Goal: Feedback & Contribution: Contribute content

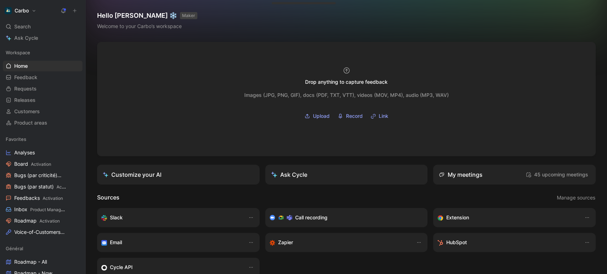
click at [76, 11] on icon at bounding box center [74, 10] width 5 height 5
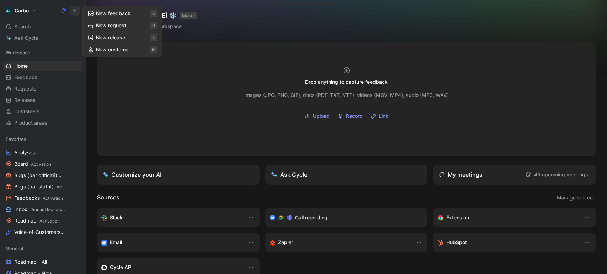
click at [122, 14] on button "New feedback c" at bounding box center [122, 13] width 76 height 12
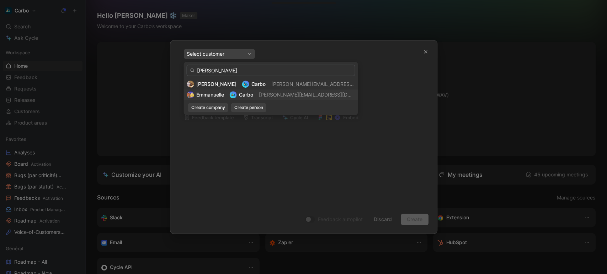
type input "emmanuelle cham"
click at [241, 96] on span "Carbo" at bounding box center [245, 95] width 14 height 6
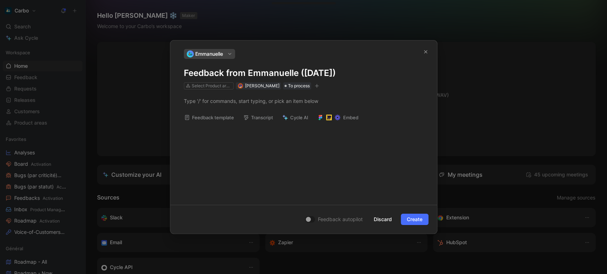
click at [236, 73] on h1 "Feedback from Emmanuelle (Aug 27, 2025)" at bounding box center [304, 73] width 240 height 11
click at [210, 102] on div at bounding box center [304, 100] width 240 height 7
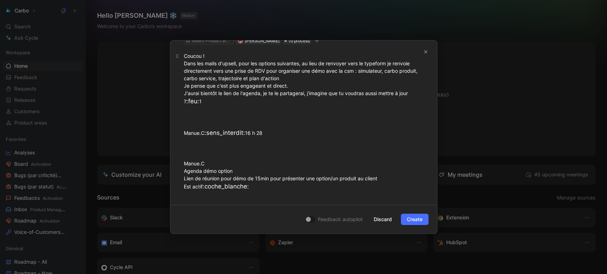
scroll to position [60, 0]
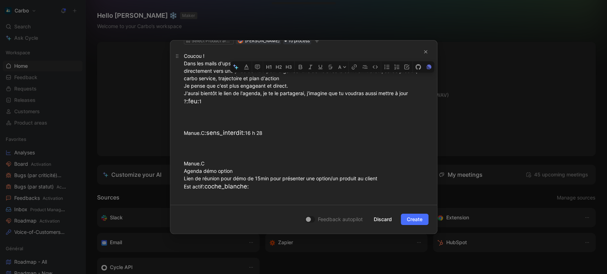
drag, startPoint x: 265, startPoint y: 190, endPoint x: 182, endPoint y: 90, distance: 131.2
click at [182, 90] on p "Coucou ! Dans les mails d'upsell, pour les options suivantes, au lieu de renvoy…" at bounding box center [303, 122] width 267 height 144
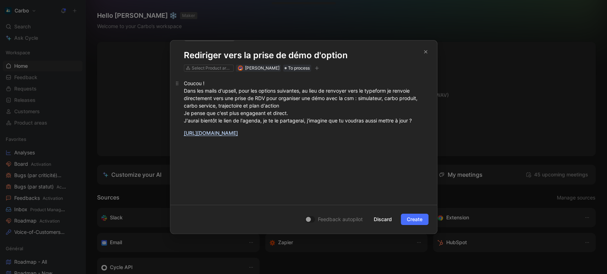
scroll to position [0, 0]
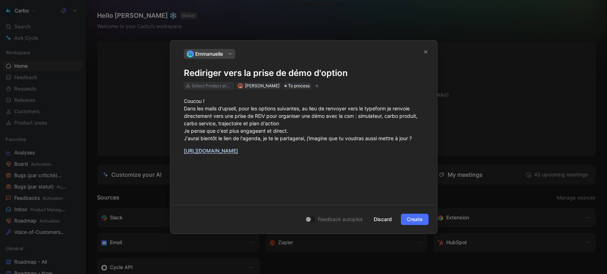
click at [203, 87] on div "Select Product areas" at bounding box center [212, 85] width 40 height 7
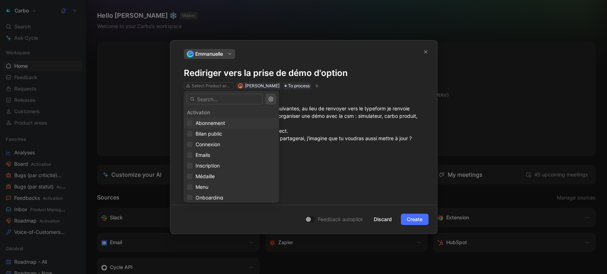
click at [227, 125] on div "Abonnement" at bounding box center [231, 123] width 89 height 9
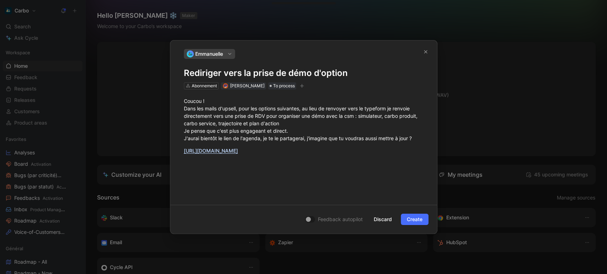
click at [304, 86] on icon "button" at bounding box center [302, 86] width 4 height 0
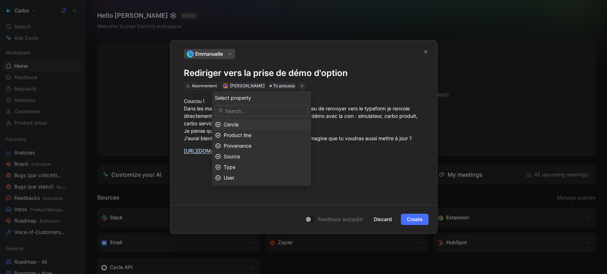
click at [253, 126] on div "Cercle" at bounding box center [266, 124] width 84 height 9
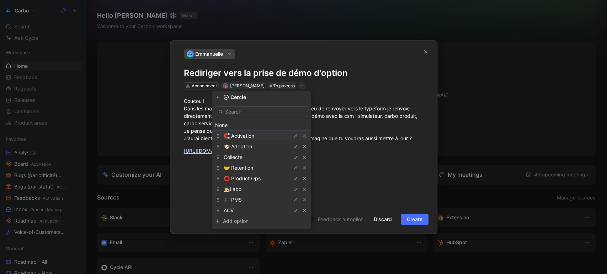
click at [249, 136] on span "🧲 Activation" at bounding box center [239, 136] width 31 height 6
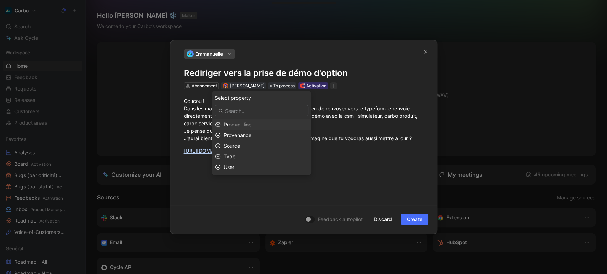
click at [251, 124] on span "Product line" at bounding box center [238, 125] width 28 height 6
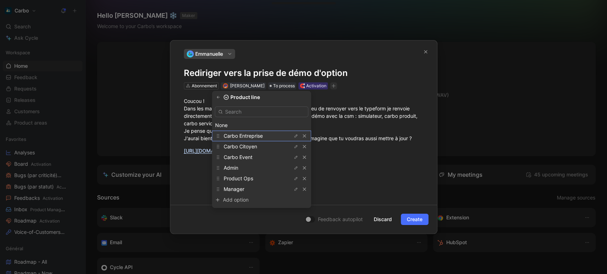
click at [250, 135] on span "Carbo Entreprise" at bounding box center [243, 136] width 39 height 6
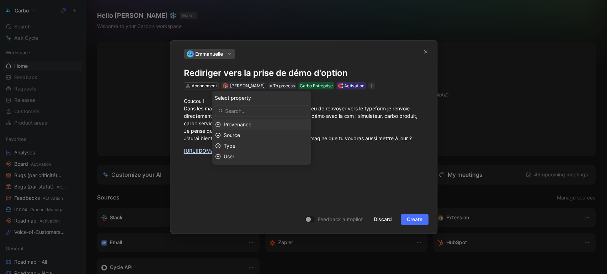
click at [251, 126] on span "Provenance" at bounding box center [238, 125] width 28 height 6
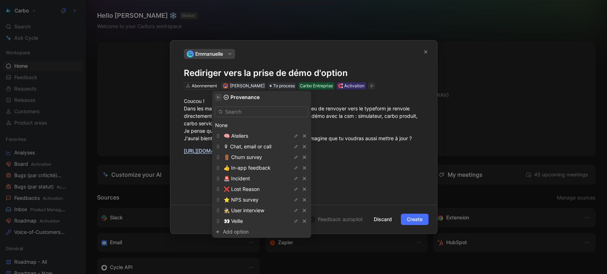
click at [220, 98] on icon "button" at bounding box center [218, 97] width 4 height 4
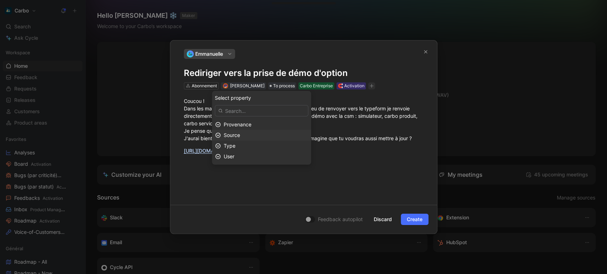
click at [257, 133] on div "Source" at bounding box center [266, 135] width 84 height 9
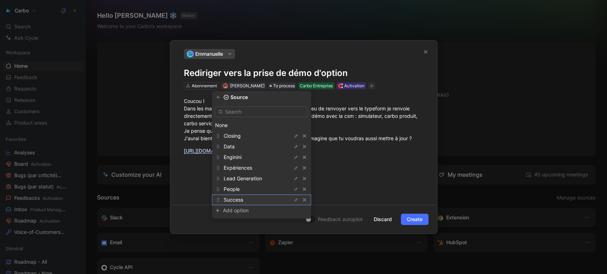
click at [243, 200] on span "Success" at bounding box center [234, 200] width 20 height 6
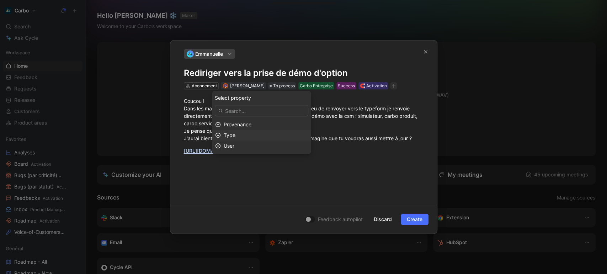
click at [254, 136] on div "Type" at bounding box center [266, 135] width 84 height 9
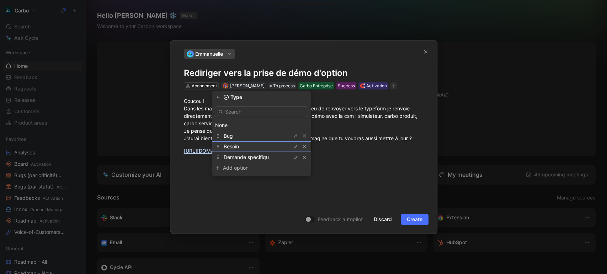
click at [248, 147] on div "Besoin" at bounding box center [250, 146] width 53 height 9
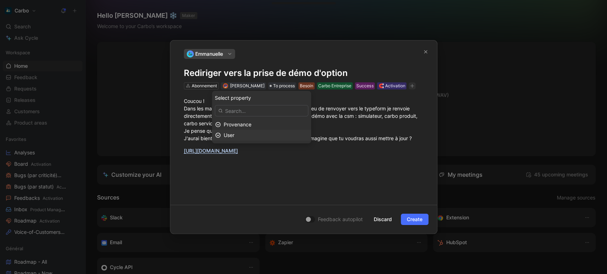
click at [242, 134] on div "User" at bounding box center [266, 135] width 84 height 9
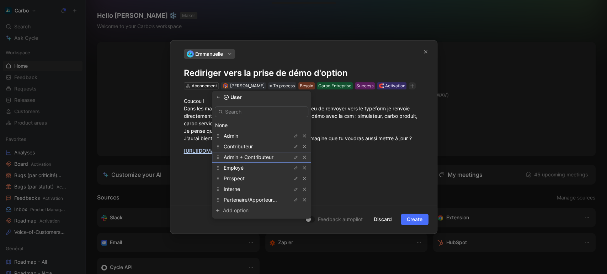
click at [262, 157] on span "Admin + Contributeur" at bounding box center [249, 157] width 50 height 6
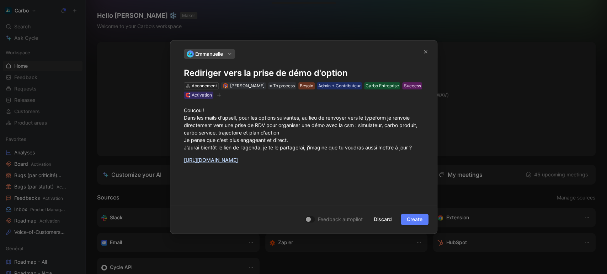
click at [405, 220] on button "Create" at bounding box center [414, 219] width 28 height 11
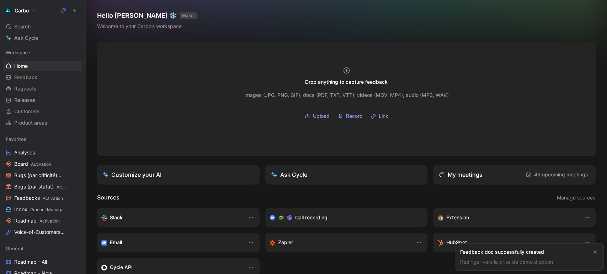
click at [524, 264] on link "Rediriger vers la prise de démo d'option" at bounding box center [506, 262] width 93 height 6
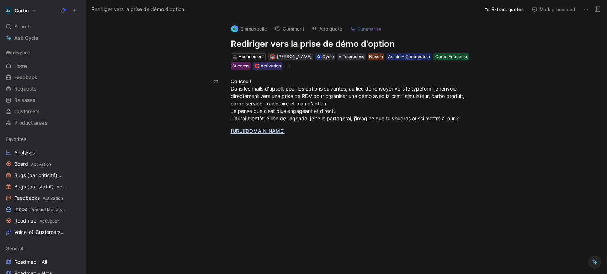
drag, startPoint x: 437, startPoint y: 138, endPoint x: 199, endPoint y: 55, distance: 251.7
click at [199, 55] on div "Emmanuelle Comment Add quote Summarize Rediriger vers la prise de démo d'option…" at bounding box center [346, 146] width 521 height 256
click at [215, 70] on button "Quote" at bounding box center [219, 69] width 25 height 11
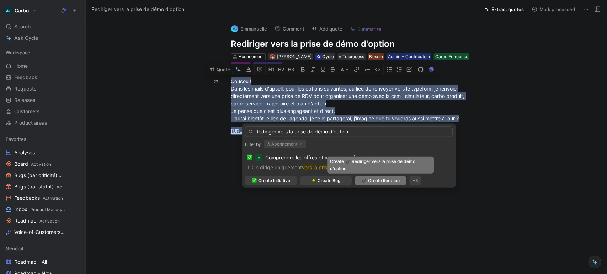
type input "Rediriger vers la prise de démo d'option"
click at [380, 182] on span "Create Itération" at bounding box center [383, 180] width 32 height 7
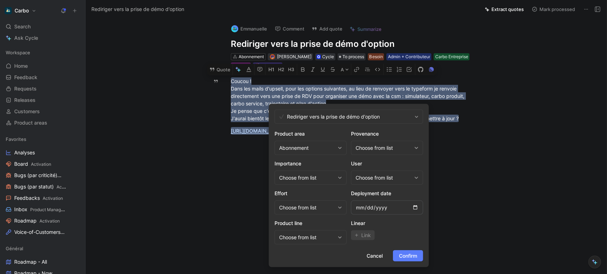
click at [410, 252] on span "Confirm" at bounding box center [408, 256] width 18 height 9
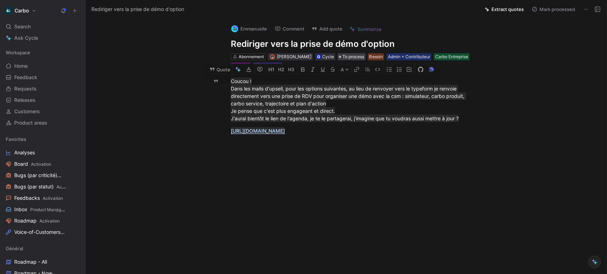
click at [356, 53] on span "To process" at bounding box center [353, 56] width 22 height 7
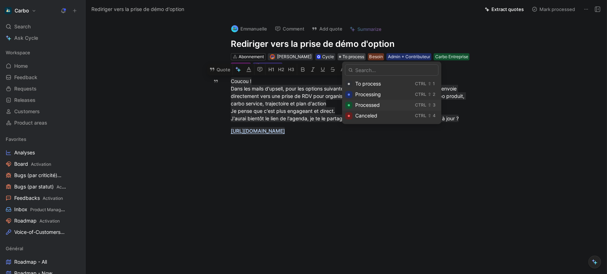
click at [371, 105] on span "Processed" at bounding box center [367, 105] width 25 height 6
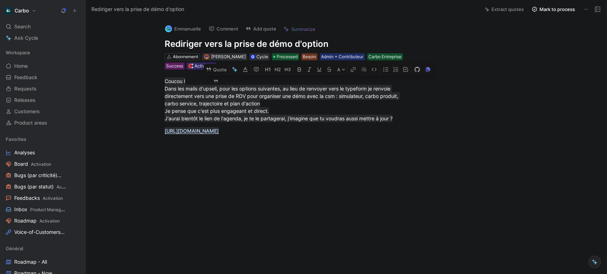
click at [600, 10] on button at bounding box center [597, 9] width 10 height 10
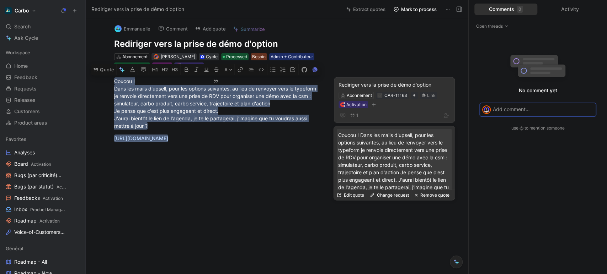
click at [385, 84] on div "Rediriger vers la prise de démo d'option" at bounding box center [394, 85] width 112 height 9
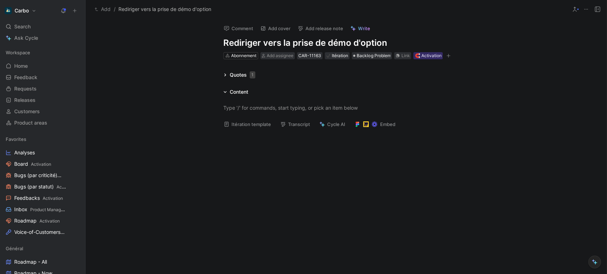
click at [103, 11] on button "Add" at bounding box center [103, 9] width 20 height 9
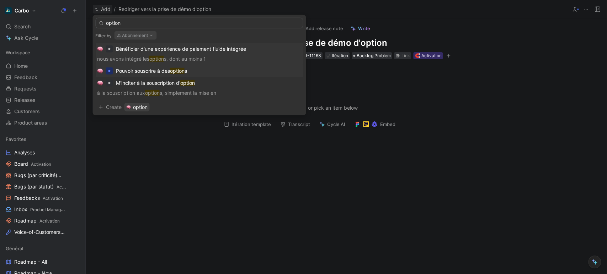
type input "option"
click at [177, 69] on mark "option" at bounding box center [177, 71] width 15 height 6
click at [361, 75] on div "Quotes 1" at bounding box center [346, 75] width 273 height 9
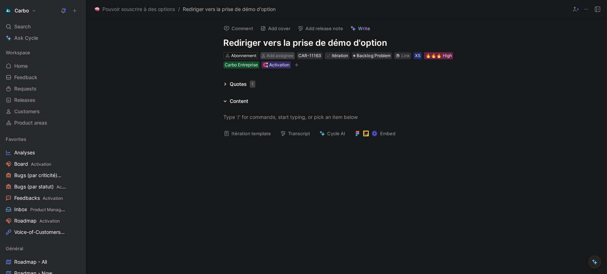
click at [274, 56] on span "Add assignee" at bounding box center [280, 55] width 27 height 5
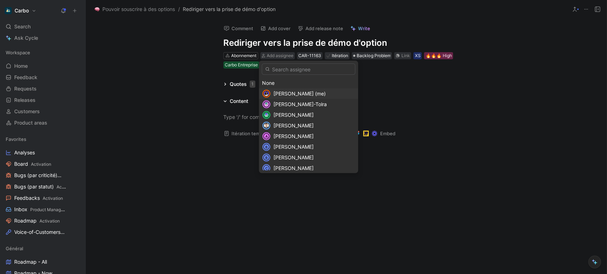
click at [282, 93] on span "Clémentine Coycault (me)" at bounding box center [299, 94] width 52 height 6
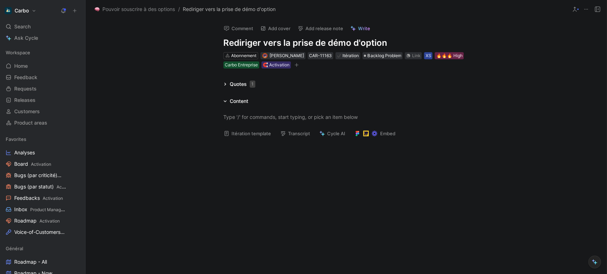
click at [431, 55] on div "XS" at bounding box center [428, 55] width 6 height 7
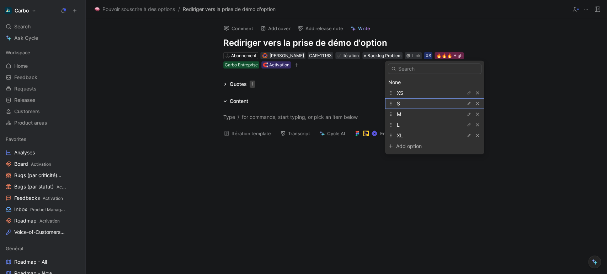
click at [405, 104] on div "S" at bounding box center [423, 103] width 53 height 9
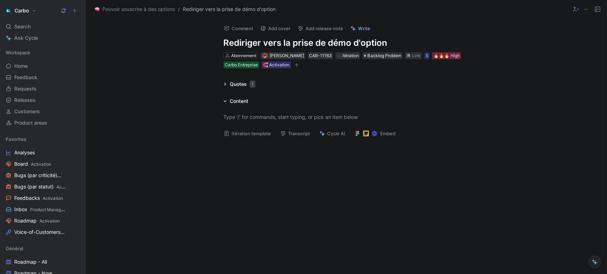
click at [294, 66] on icon "button" at bounding box center [296, 65] width 4 height 4
click at [154, 8] on span "Pouvoir souscrire à des options" at bounding box center [138, 9] width 72 height 9
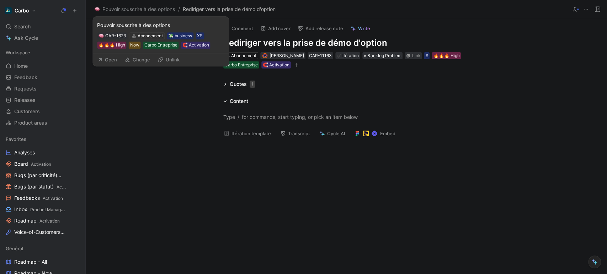
click at [114, 61] on button "Open" at bounding box center [107, 60] width 26 height 10
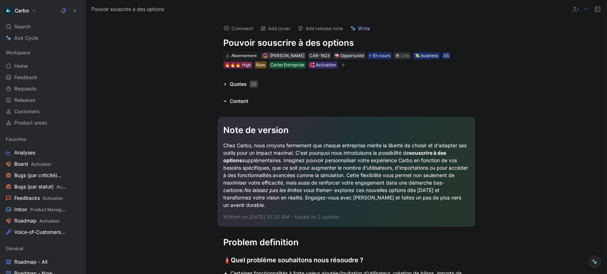
scroll to position [10, 0]
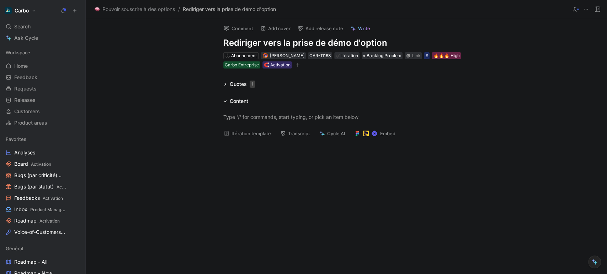
click at [233, 85] on div "Quotes 1" at bounding box center [243, 84] width 26 height 9
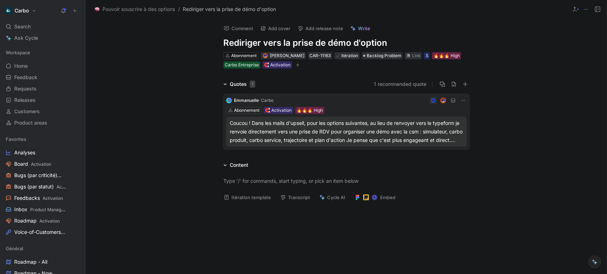
click at [306, 133] on div "Coucou ! Dans les mails d'upsell, pour les options suivantes, au lieu de renvoy…" at bounding box center [346, 132] width 233 height 26
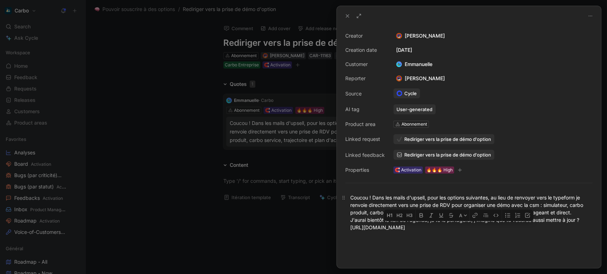
drag, startPoint x: 553, startPoint y: 230, endPoint x: 368, endPoint y: 230, distance: 185.1
click at [368, 230] on div "Coucou ! Dans les mails d'upsell, pour les options suivantes, au lieu de renvoy…" at bounding box center [468, 212] width 237 height 37
copy div "https://meetings-eu1.hubspot.com/emmanuelle-vignial/demo-options-carbo"
click at [269, 181] on div at bounding box center [303, 137] width 607 height 274
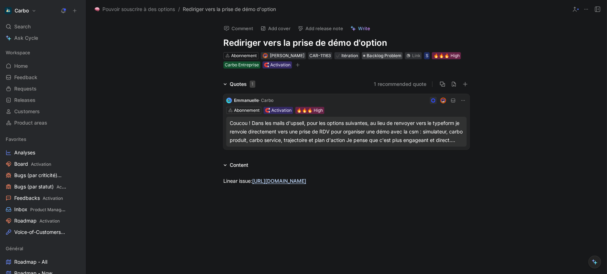
click at [378, 57] on span "Backlog Problem" at bounding box center [383, 55] width 34 height 7
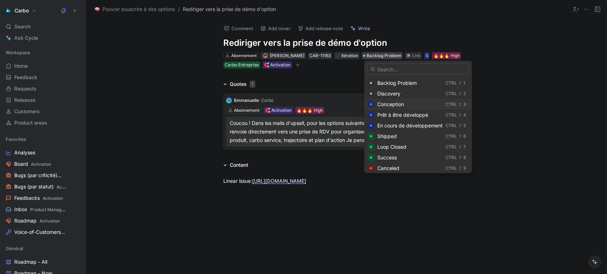
click at [398, 106] on span "Conception" at bounding box center [390, 104] width 27 height 6
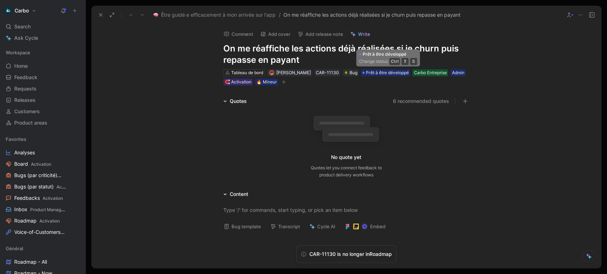
click at [392, 74] on span "Prêt à être développé" at bounding box center [387, 72] width 43 height 7
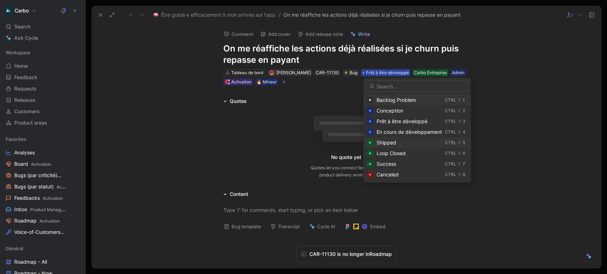
click at [396, 144] on div "Shipped" at bounding box center [408, 143] width 65 height 9
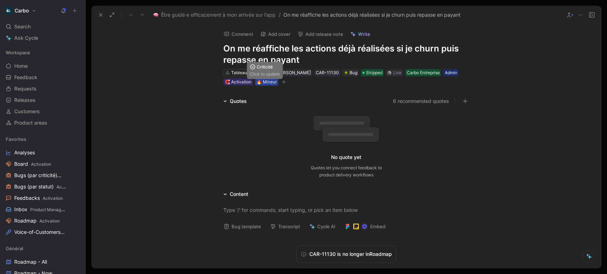
click at [265, 84] on div "🔥 Mineur" at bounding box center [266, 82] width 20 height 7
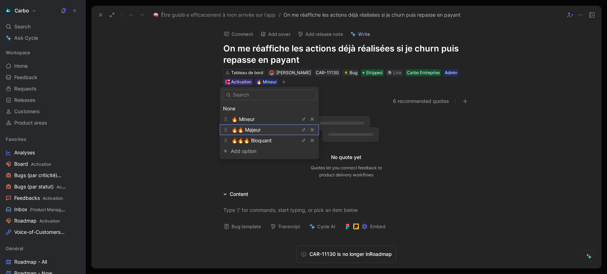
click at [259, 128] on span "🔥🔥 Majeur" at bounding box center [245, 130] width 29 height 6
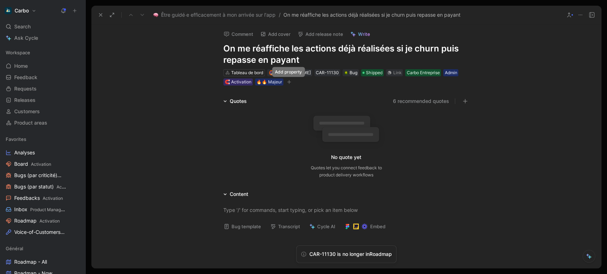
click at [289, 82] on icon "button" at bounding box center [289, 82] width 0 height 4
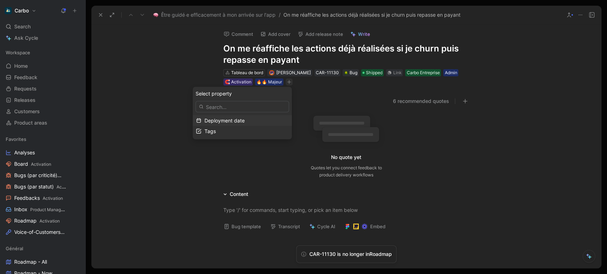
click at [237, 121] on span "Deployment date" at bounding box center [224, 120] width 40 height 6
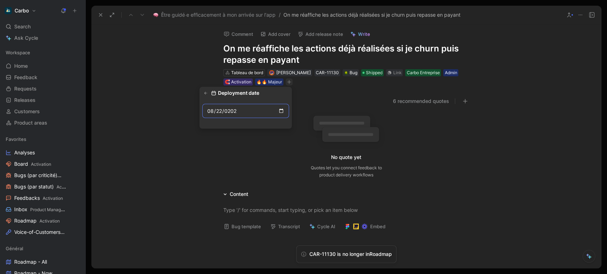
type input "2025-08-22"
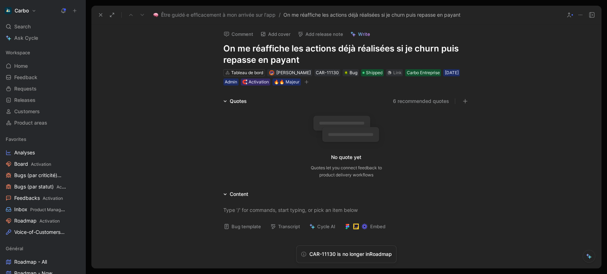
click at [318, 36] on button "Add release note" at bounding box center [320, 34] width 52 height 10
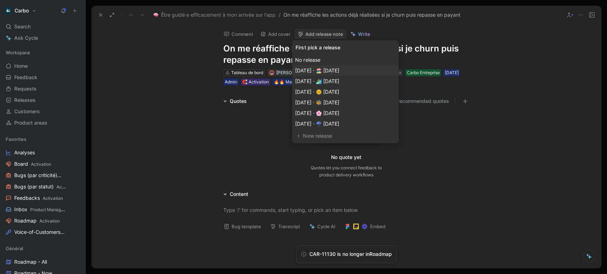
click at [339, 72] on span "Sep 01, 2025 · 🏖️ août 2025" at bounding box center [317, 71] width 44 height 6
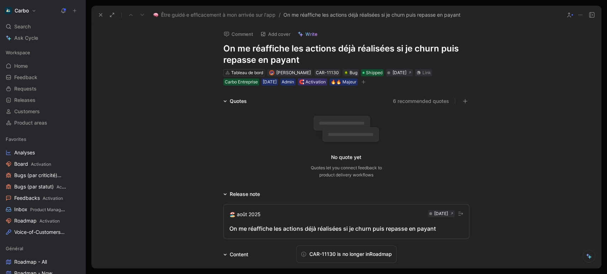
click at [294, 232] on div "On me réaffiche les actions déjà réalisées si je churn puis repasse en payant" at bounding box center [346, 229] width 234 height 9
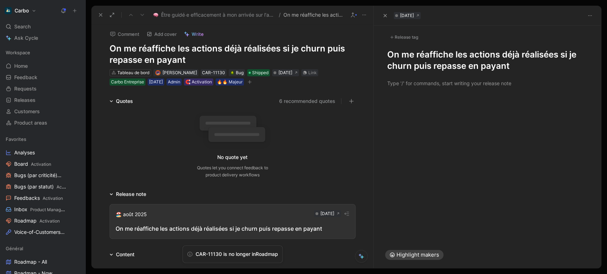
click at [400, 37] on div "Release tag" at bounding box center [403, 37] width 33 height 9
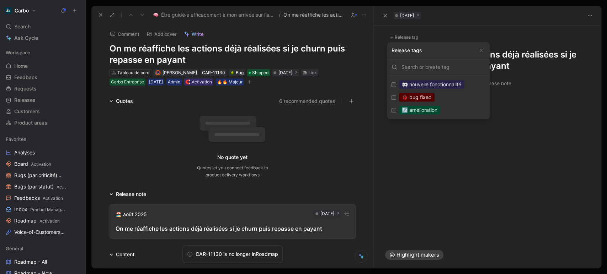
click at [426, 101] on div "🐞 bug fixed" at bounding box center [417, 97] width 36 height 9
click at [396, 100] on input "🐞 bug fixed Edit" at bounding box center [393, 97] width 5 height 5
checkbox input "true"
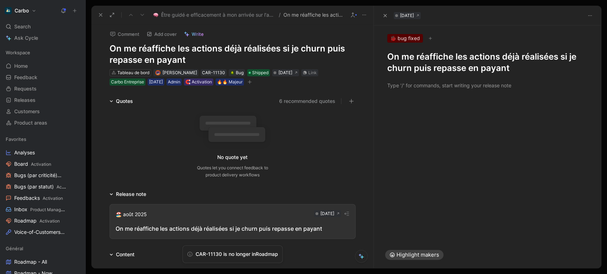
click at [477, 92] on div at bounding box center [486, 85] width 227 height 23
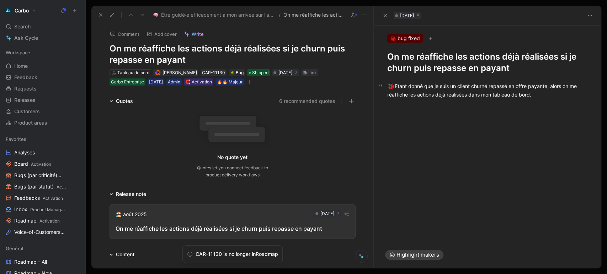
click at [436, 94] on div "🐞 Etant donné que je suis un client churné repassé en offre payante, alors on m…" at bounding box center [487, 90] width 200 height 17
click at [572, 93] on div "🐞 Etant donné que je suis un client churné repassé en offre payante, alors on m…" at bounding box center [487, 90] width 200 height 17
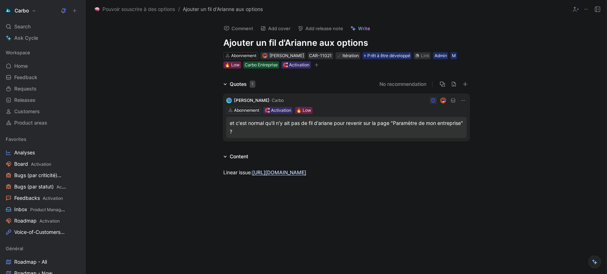
click at [314, 65] on icon "button" at bounding box center [316, 65] width 4 height 4
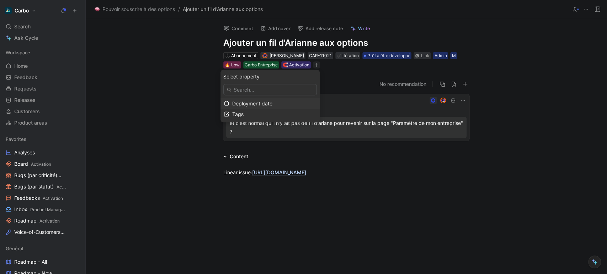
click at [252, 102] on span "Deployment date" at bounding box center [252, 103] width 40 height 6
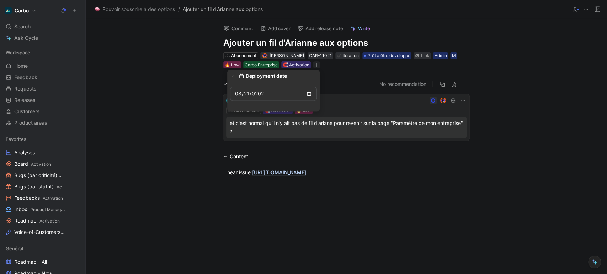
type input "2025-08-21"
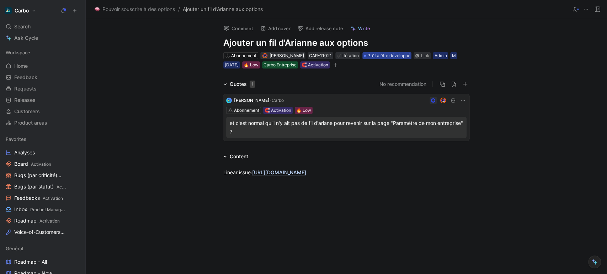
click at [378, 55] on span "Prêt à être développé" at bounding box center [388, 55] width 43 height 7
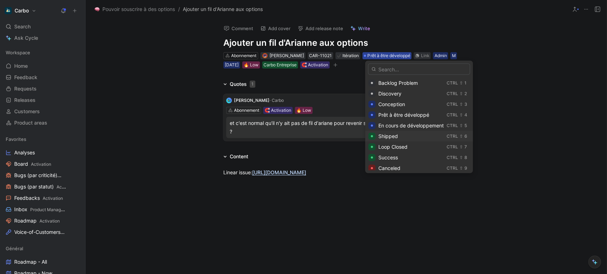
click at [392, 136] on span "Shipped" at bounding box center [388, 136] width 20 height 6
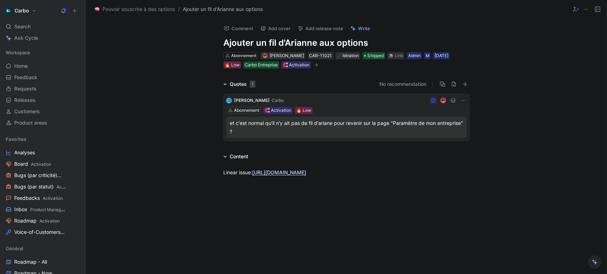
click at [324, 31] on button "Add release note" at bounding box center [320, 28] width 52 height 10
click at [225, 66] on div "🔥 Low" at bounding box center [232, 64] width 15 height 7
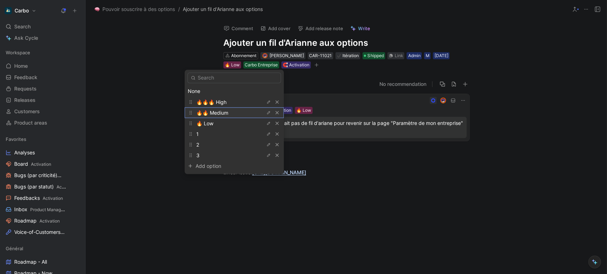
click at [225, 115] on span "🔥🔥 Medium" at bounding box center [212, 112] width 32 height 6
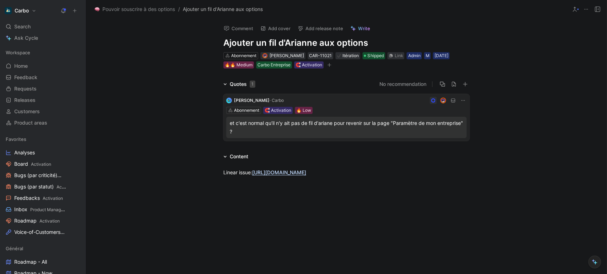
click at [325, 29] on button "Add release note" at bounding box center [320, 28] width 52 height 10
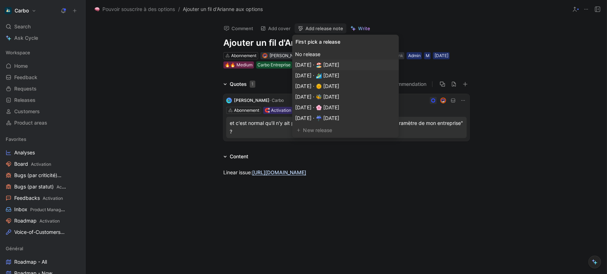
click at [339, 62] on span "[DATE] · 🏖️ [DATE]" at bounding box center [317, 65] width 44 height 6
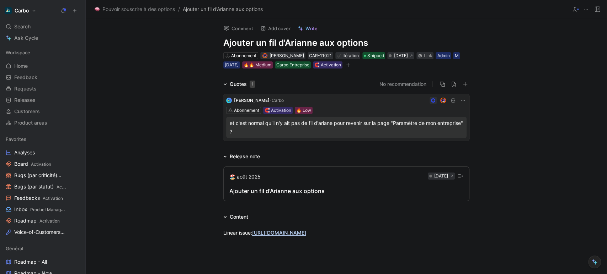
click at [288, 194] on div "Ajouter un fil d'Arianne aux options" at bounding box center [346, 191] width 234 height 9
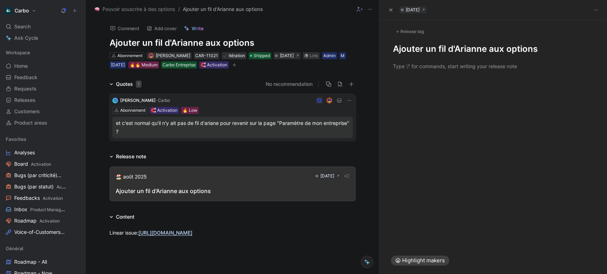
click at [388, 45] on div "Release tag Ajouter un fil d'Arianne aux options" at bounding box center [492, 37] width 227 height 35
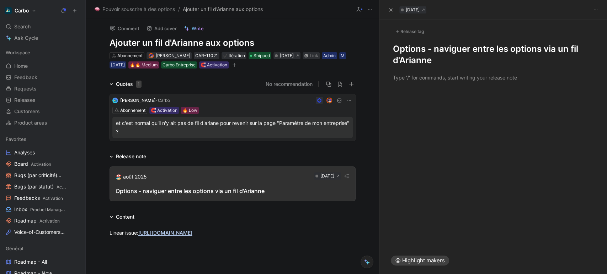
click at [401, 91] on div at bounding box center [492, 168] width 227 height 158
click at [408, 79] on div at bounding box center [493, 77] width 200 height 7
drag, startPoint x: 576, startPoint y: 90, endPoint x: 575, endPoint y: 85, distance: 4.8
click at [575, 85] on div "❌ Etant donné que j'étais sur la page /options et que j'ouvrais une option," at bounding box center [492, 78] width 227 height 25
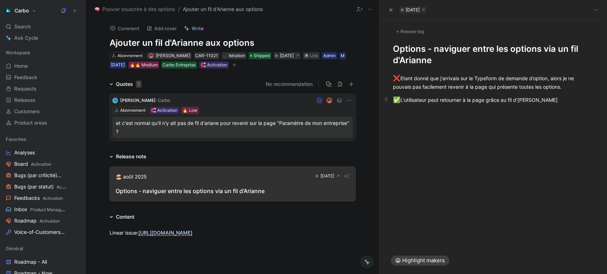
click at [533, 105] on p "✅ L'utilisateur peut retourner à la page grâce au fil d'Arianne" at bounding box center [492, 100] width 227 height 14
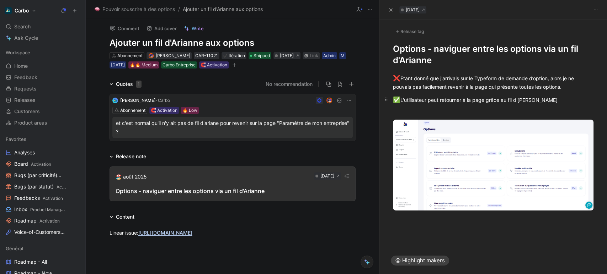
click at [413, 106] on p "✅ L'utilisateur peut retourner à la page grâce au fil d'Arianne" at bounding box center [492, 100] width 227 height 14
click at [467, 110] on div at bounding box center [493, 112] width 200 height 7
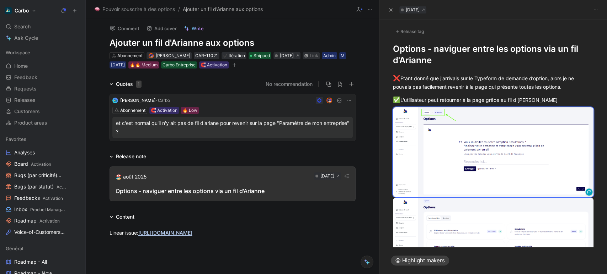
click at [403, 28] on div "Release tag" at bounding box center [409, 31] width 33 height 9
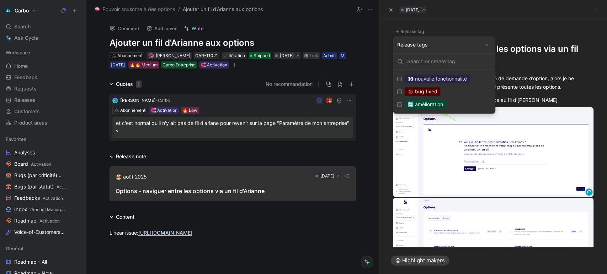
click at [443, 100] on div "🔄 amélioration" at bounding box center [424, 104] width 41 height 9
click at [402, 102] on input "🔄 amélioration Edit" at bounding box center [399, 104] width 5 height 5
checkbox input "true"
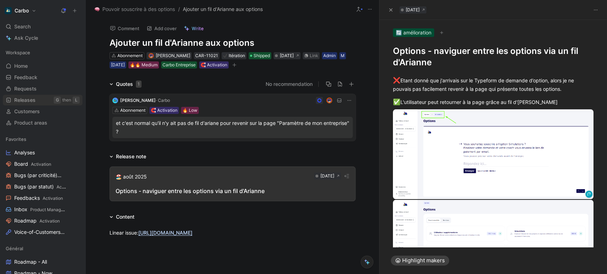
click at [39, 99] on link "Releases G then L" at bounding box center [43, 100] width 80 height 11
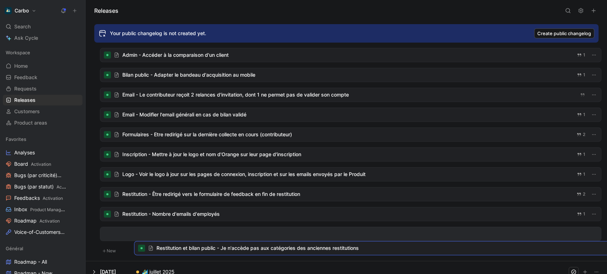
scroll to position [223, 0]
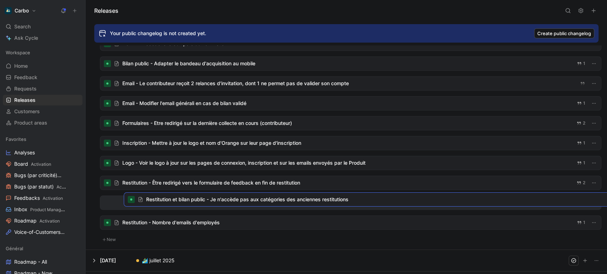
drag, startPoint x: 168, startPoint y: 80, endPoint x: 192, endPoint y: 199, distance: 121.4
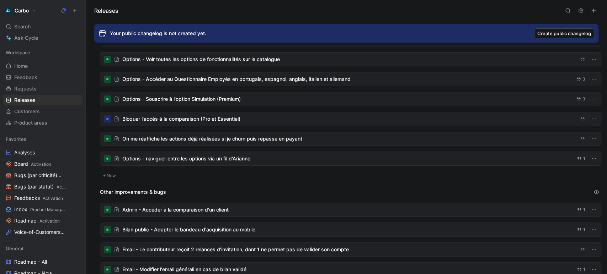
scroll to position [57, 0]
click at [161, 139] on div at bounding box center [350, 139] width 500 height 14
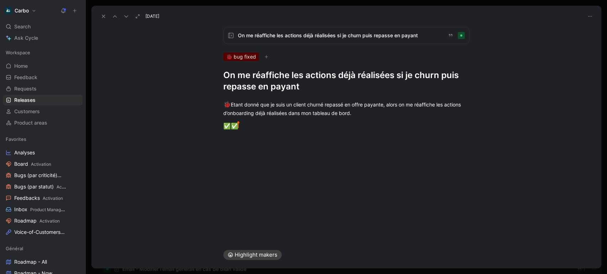
click at [324, 36] on span "On me réaffiche les actions déjà réalisées si je churn puis repasse en payant" at bounding box center [340, 35] width 204 height 9
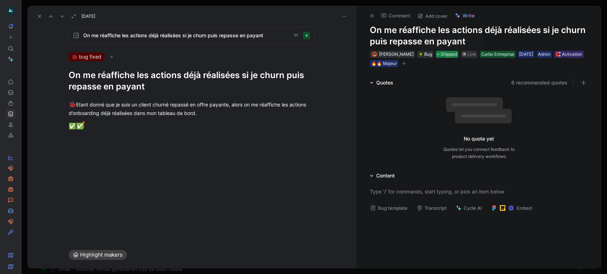
click at [452, 55] on span "Shipped" at bounding box center [448, 54] width 16 height 7
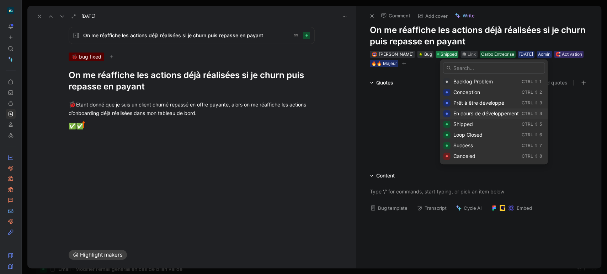
click at [477, 115] on span "En cours de développement" at bounding box center [485, 114] width 65 height 6
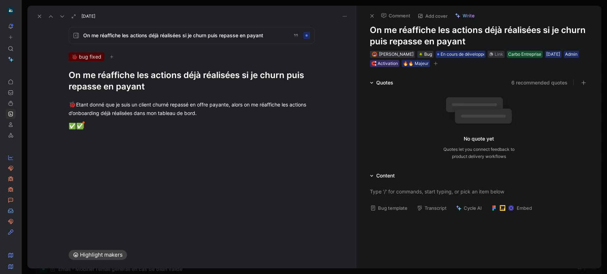
click at [40, 19] on button at bounding box center [39, 16] width 10 height 10
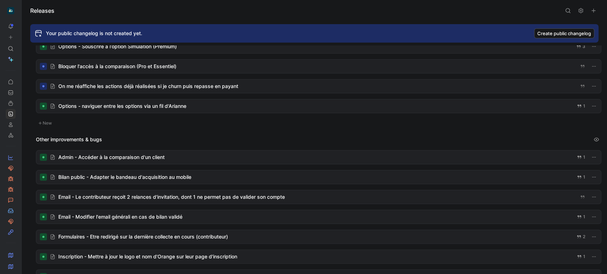
scroll to position [110, 0]
click at [164, 83] on div at bounding box center [318, 86] width 564 height 14
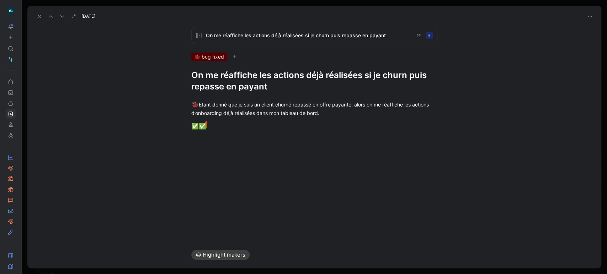
click at [191, 74] on h1 "On me réaffiche les actions déjà réalisées si je churn puis repasse en payant" at bounding box center [314, 81] width 246 height 23
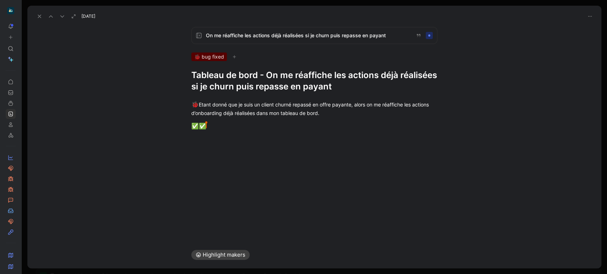
click at [230, 87] on h1 "Tableau de bord - On me réaffiche les actions déjà réalisées si je churn puis r…" at bounding box center [314, 81] width 246 height 23
click at [41, 17] on icon at bounding box center [40, 17] width 6 height 6
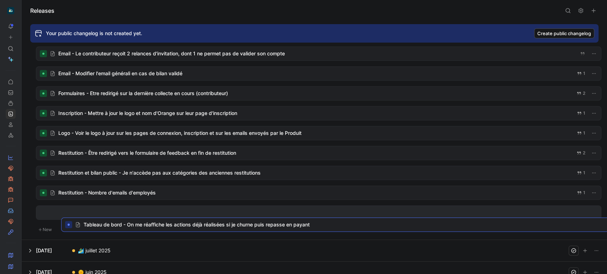
scroll to position [235, 0]
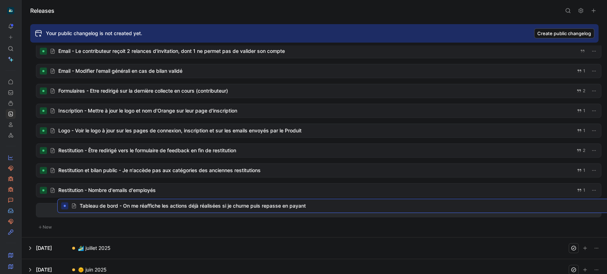
drag, startPoint x: 214, startPoint y: 86, endPoint x: 235, endPoint y: 207, distance: 123.0
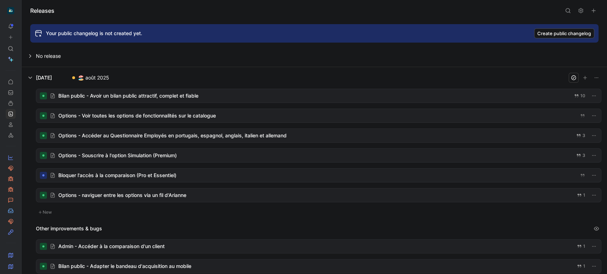
scroll to position [37, 0]
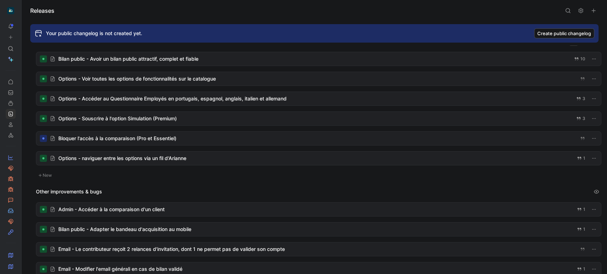
click at [123, 138] on div at bounding box center [318, 139] width 564 height 14
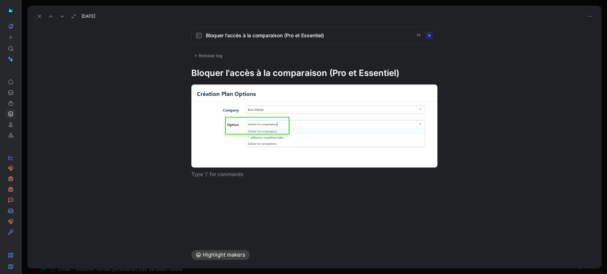
click at [191, 76] on h1 "Bloquer l'accès à la comparaison (Pro et Essentiel)" at bounding box center [314, 73] width 246 height 11
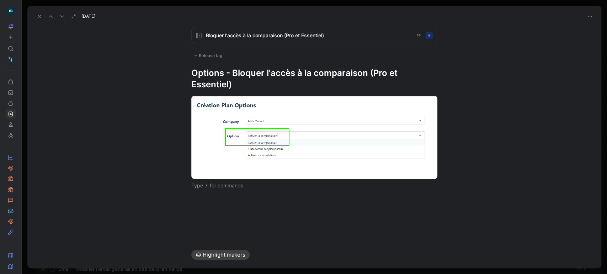
click at [37, 17] on icon at bounding box center [40, 17] width 6 height 6
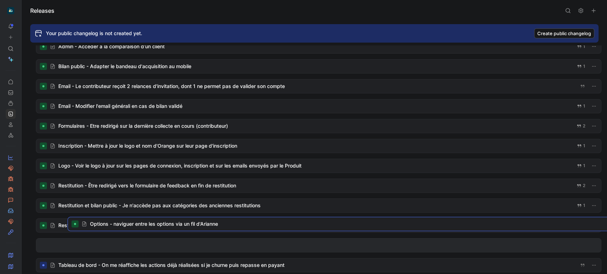
scroll to position [181, 0]
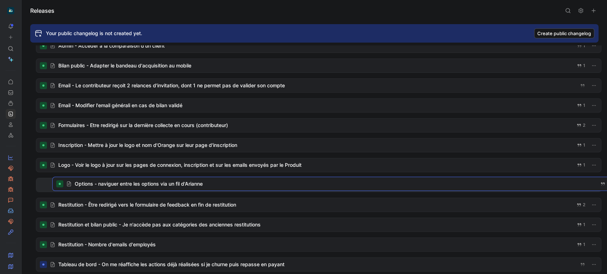
drag, startPoint x: 108, startPoint y: 111, endPoint x: 124, endPoint y: 180, distance: 70.4
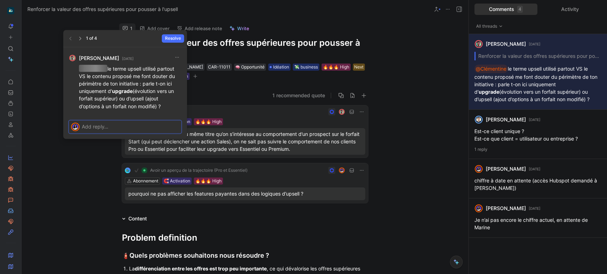
scroll to position [5, 0]
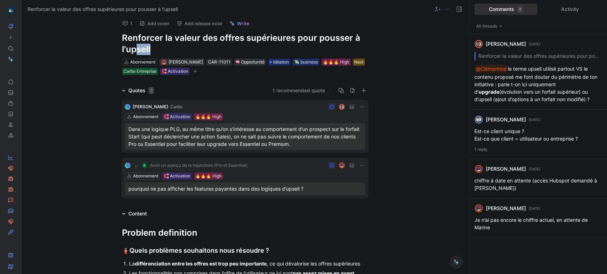
drag, startPoint x: 148, startPoint y: 49, endPoint x: 131, endPoint y: 49, distance: 17.1
click at [131, 49] on h1 "Renforcer la valeur des offres supérieures pour pousser à l'upsell" at bounding box center [245, 43] width 246 height 23
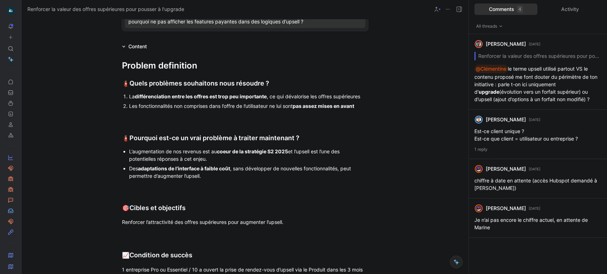
scroll to position [174, 0]
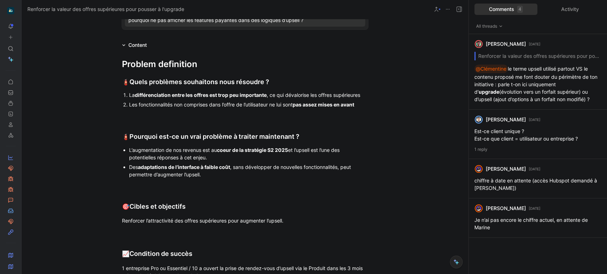
click at [303, 150] on div "L’augmentation de nos revenus est au coeur de la stratégie S2 2025 et l’upsell …" at bounding box center [248, 153] width 239 height 15
copy div "upgrade"
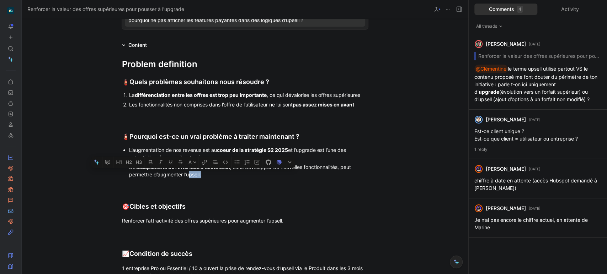
drag, startPoint x: 199, startPoint y: 176, endPoint x: 186, endPoint y: 175, distance: 12.8
click at [186, 175] on div "Des adaptations de l’interface à faible coût , sans développer de nouvelles fon…" at bounding box center [248, 170] width 239 height 15
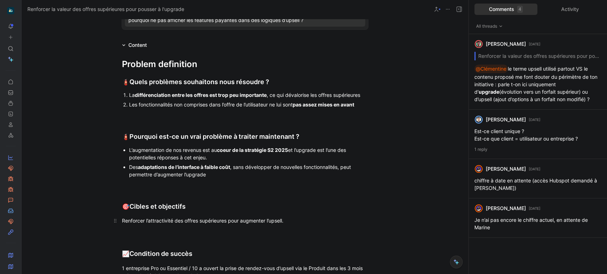
click at [280, 220] on div "Renforcer l’attractivité des offres supérieures pour augmenter l’upsell." at bounding box center [245, 220] width 246 height 7
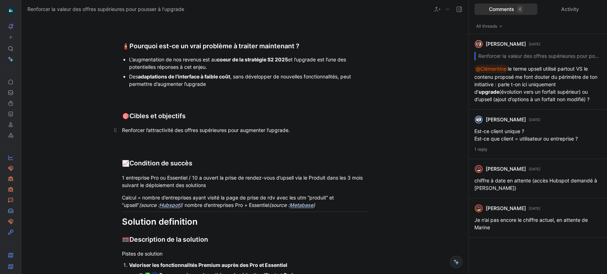
scroll to position [267, 0]
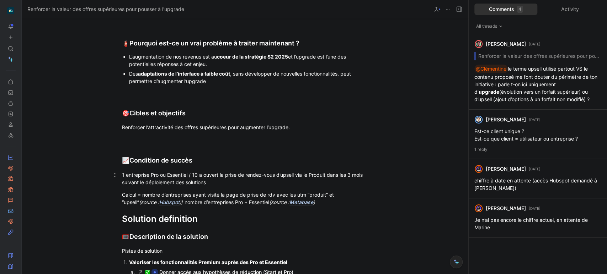
click at [293, 174] on div "1 entreprise Pro ou Essentiel / 10 a ouvert la prise de rendez-vous d’upsell vi…" at bounding box center [245, 178] width 246 height 15
click at [349, 195] on div "Calcul = nombre d’entreprises ayant visité la page de prise de rdv avec les utm…" at bounding box center [245, 198] width 246 height 15
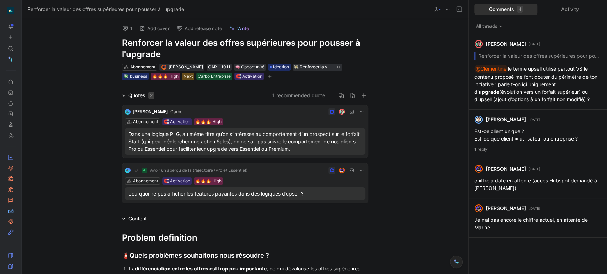
scroll to position [314, 0]
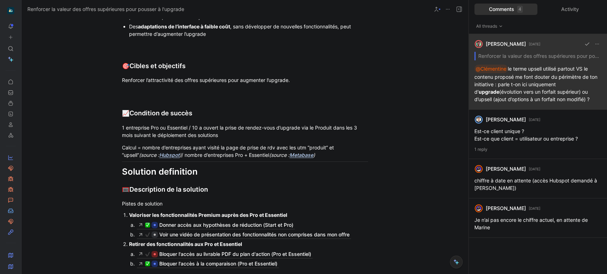
click at [551, 80] on div "Emmanuel Watrinet 9 days ago Renforcer la valeur des offres supérieures pour po…" at bounding box center [537, 72] width 138 height 76
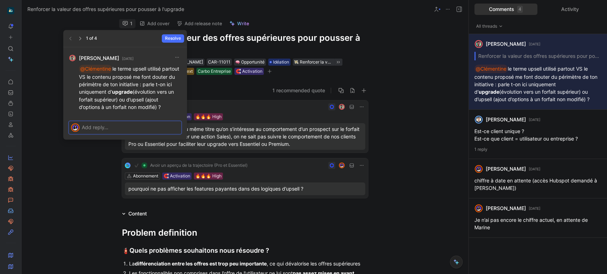
click at [121, 127] on p at bounding box center [130, 126] width 97 height 7
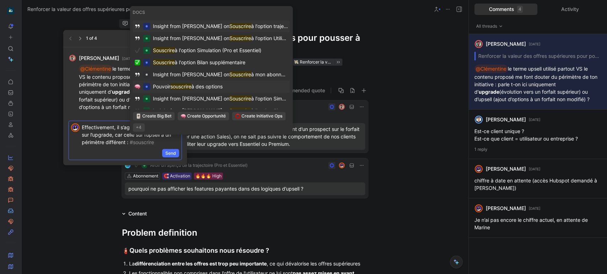
click at [208, 87] on span "à des options" at bounding box center [206, 87] width 31 height 6
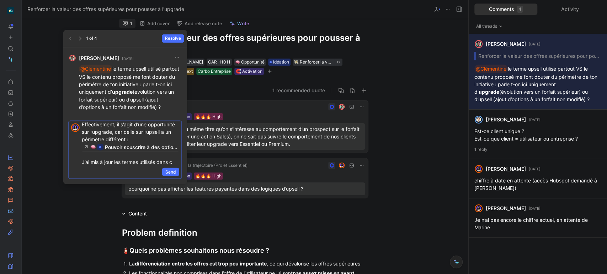
scroll to position [10, 0]
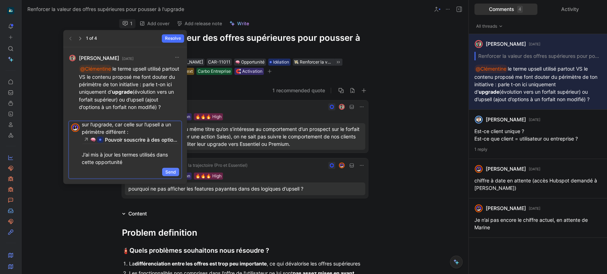
click at [170, 173] on span "Send" at bounding box center [170, 171] width 11 height 7
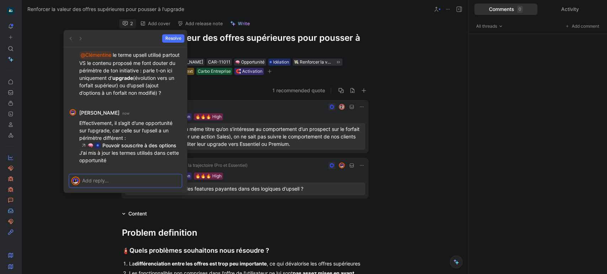
scroll to position [0, 0]
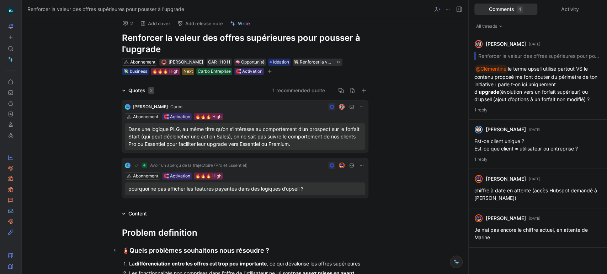
click at [228, 251] on div "🧯 Quels problèmes souhaitons nous résoudre ?" at bounding box center [245, 251] width 246 height 10
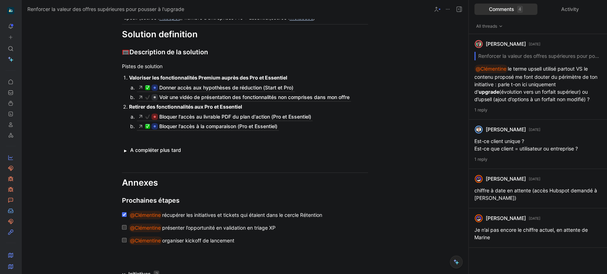
scroll to position [464, 0]
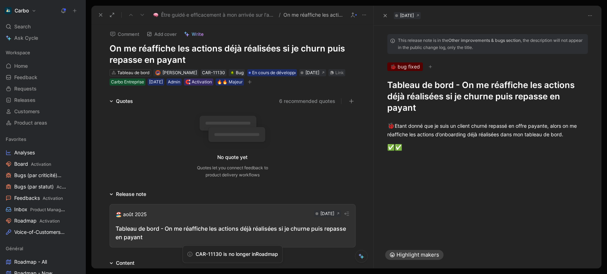
click at [97, 16] on button at bounding box center [101, 15] width 10 height 10
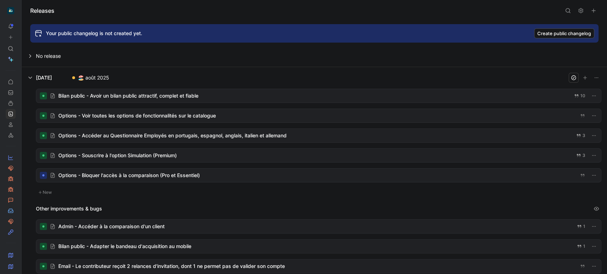
scroll to position [181, 0]
